Goal: Task Accomplishment & Management: Manage account settings

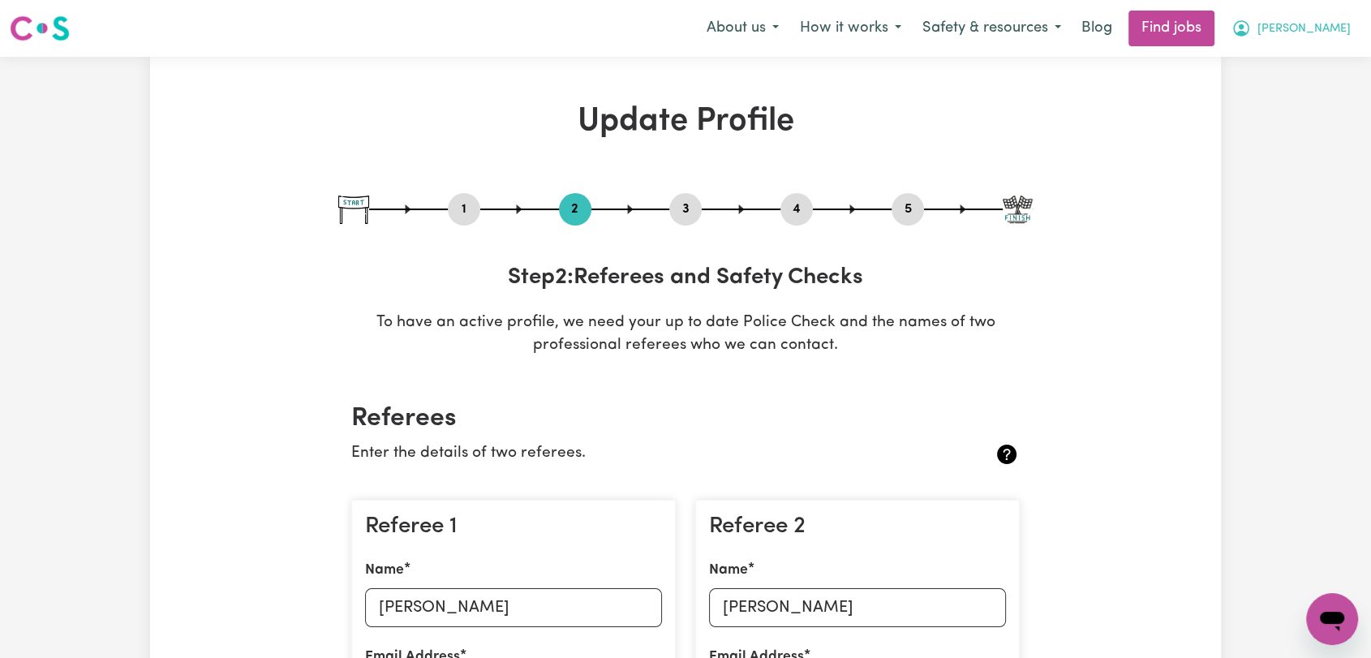
click at [1312, 21] on span "[PERSON_NAME]" at bounding box center [1304, 29] width 93 height 18
click at [1289, 115] on link "Logout" at bounding box center [1297, 124] width 128 height 31
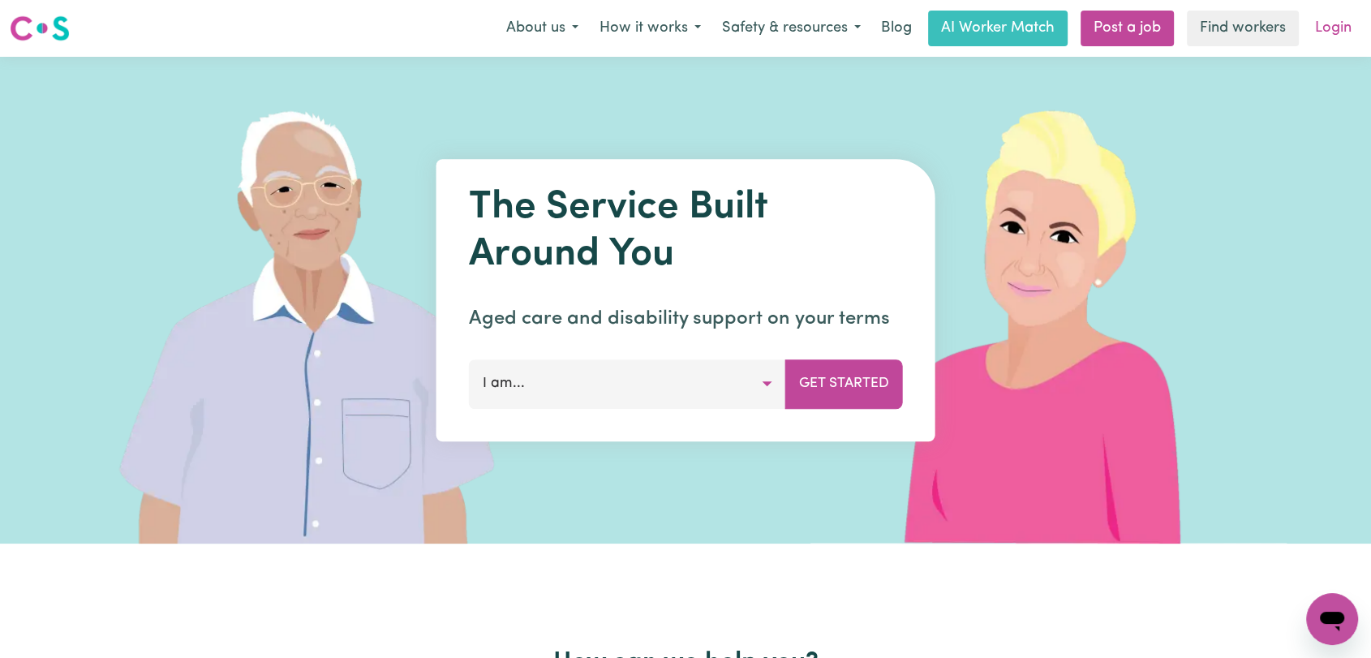
click at [1324, 27] on link "Login" at bounding box center [1334, 29] width 56 height 36
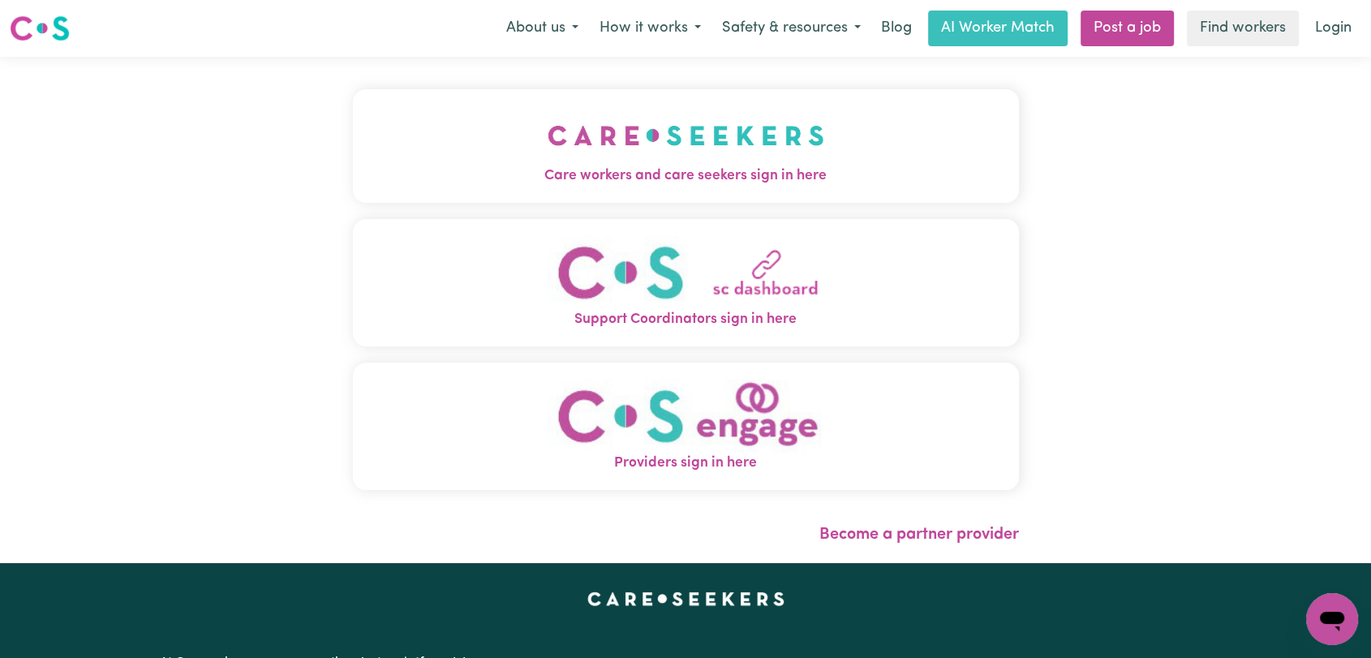
click at [780, 174] on span "Care workers and care seekers sign in here" at bounding box center [686, 176] width 666 height 21
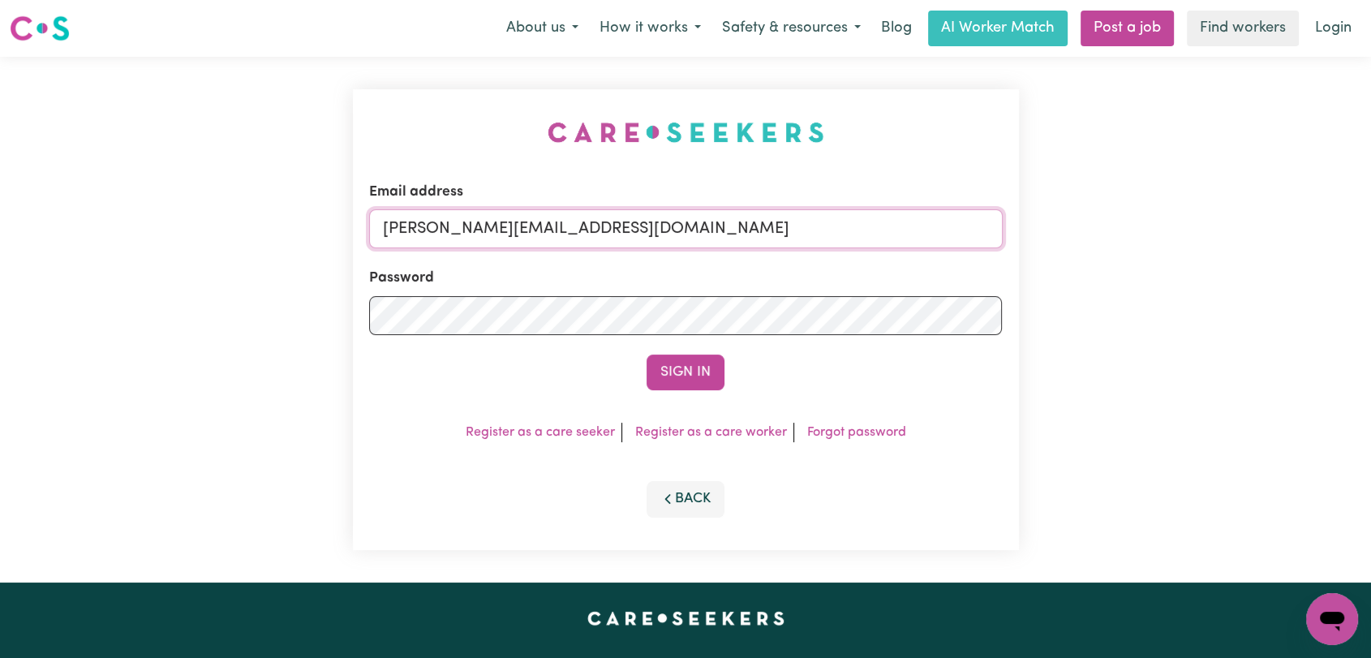
click at [844, 227] on input "[PERSON_NAME][EMAIL_ADDRESS][DOMAIN_NAME]" at bounding box center [686, 228] width 634 height 39
drag, startPoint x: 468, startPoint y: 228, endPoint x: 875, endPoint y: 258, distance: 407.7
click at [876, 258] on form "Email address Superuser~[EMAIL_ADDRESS][DOMAIN_NAME] Password Sign In" at bounding box center [686, 286] width 634 height 209
type input "Superuser~[EMAIL_ADDRESS][DOMAIN_NAME]"
click at [712, 375] on button "Sign In" at bounding box center [686, 373] width 78 height 36
